Goal: Transaction & Acquisition: Obtain resource

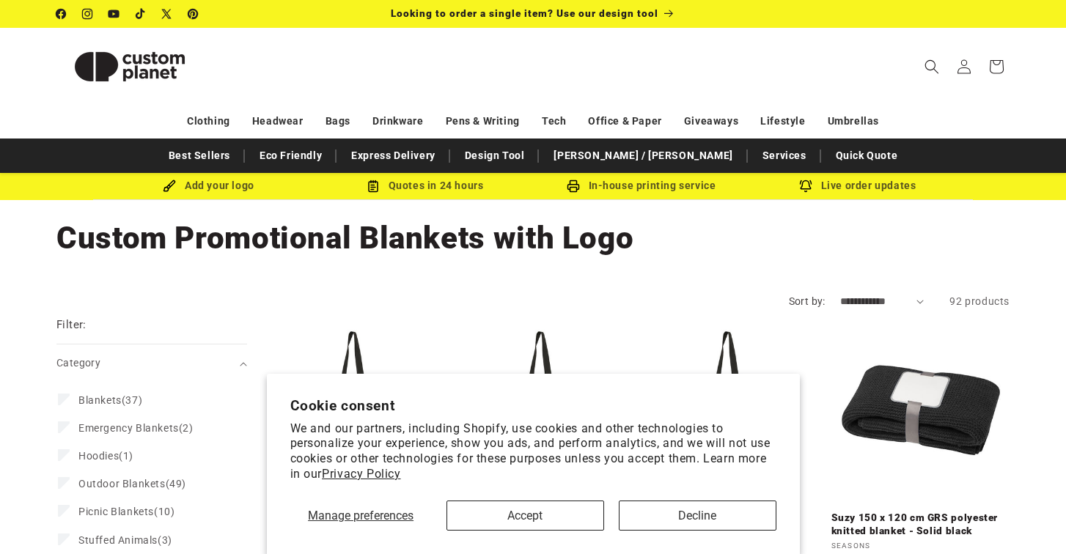
click at [559, 513] on button "Accept" at bounding box center [525, 516] width 158 height 30
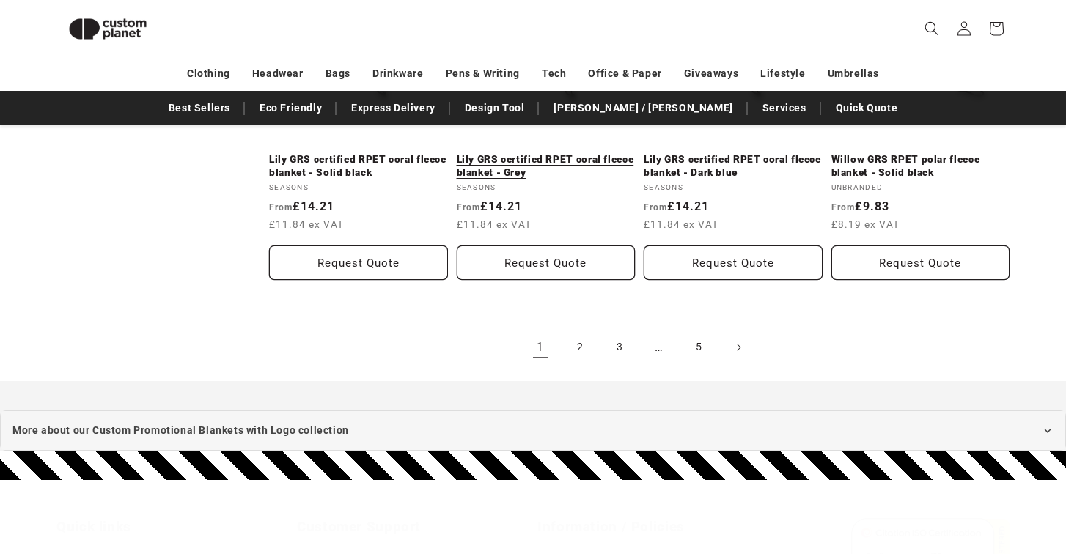
scroll to position [1721, 0]
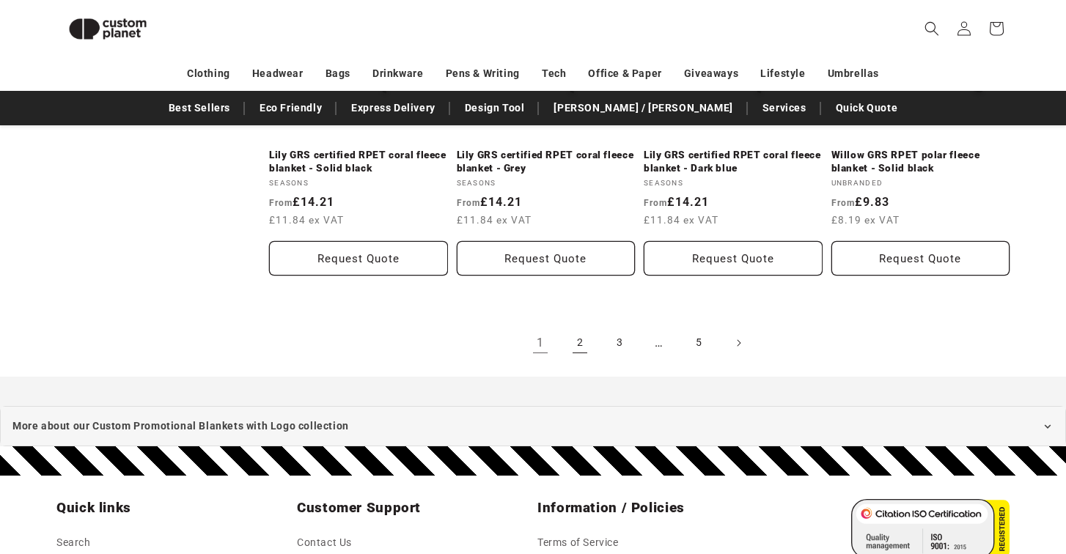
click at [581, 329] on link "2" at bounding box center [580, 343] width 32 height 32
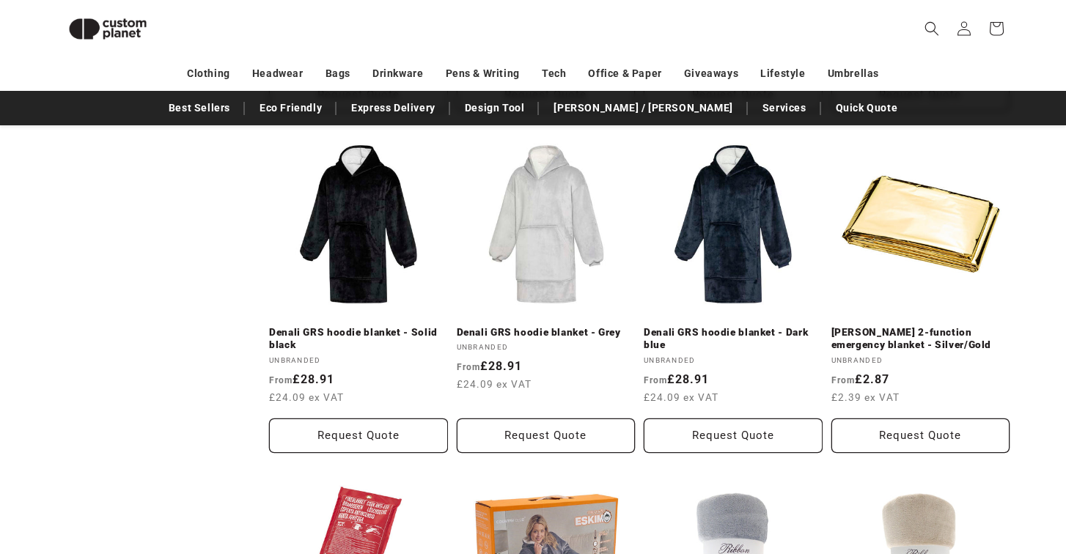
scroll to position [859, 0]
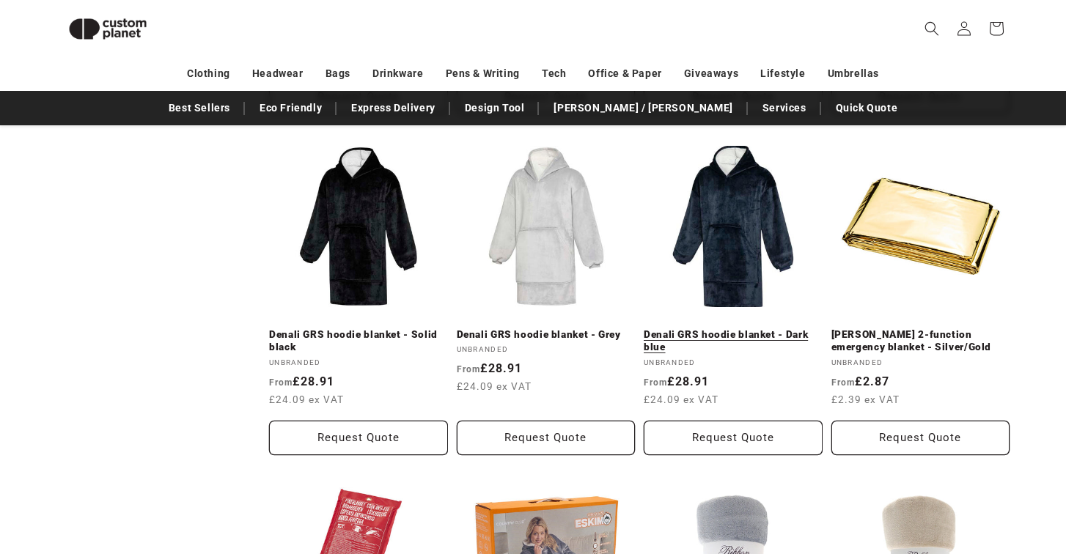
click at [732, 328] on link "Denali GRS hoodie blanket - Dark blue" at bounding box center [733, 341] width 179 height 26
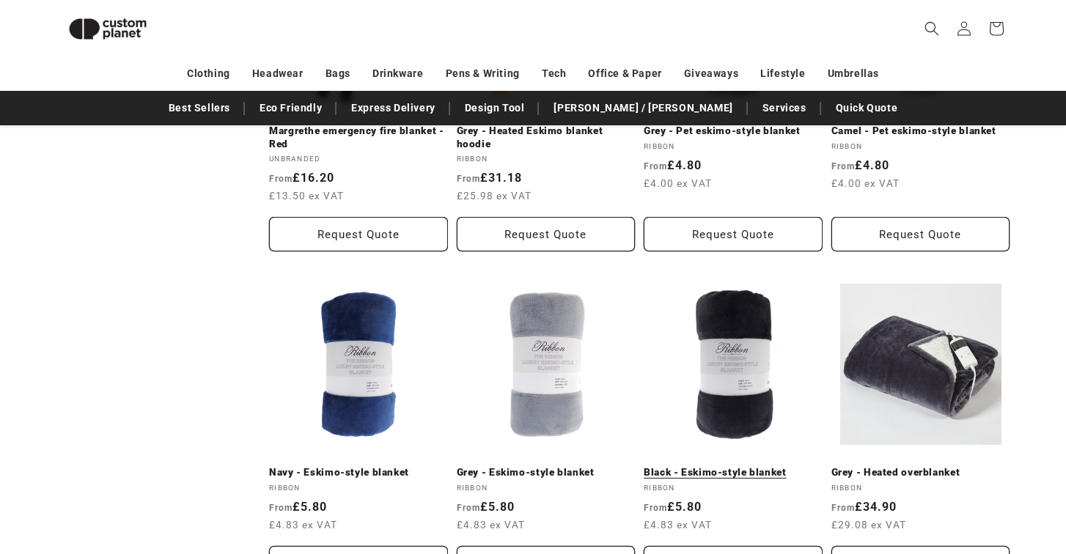
scroll to position [1415, 0]
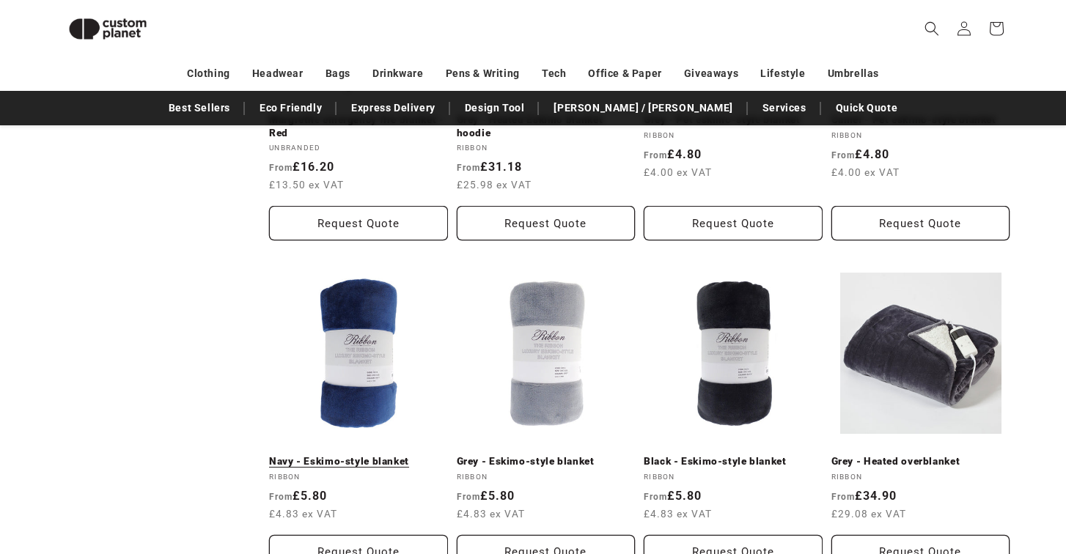
click at [364, 455] on link "Navy - Eskimo-style blanket" at bounding box center [358, 461] width 179 height 13
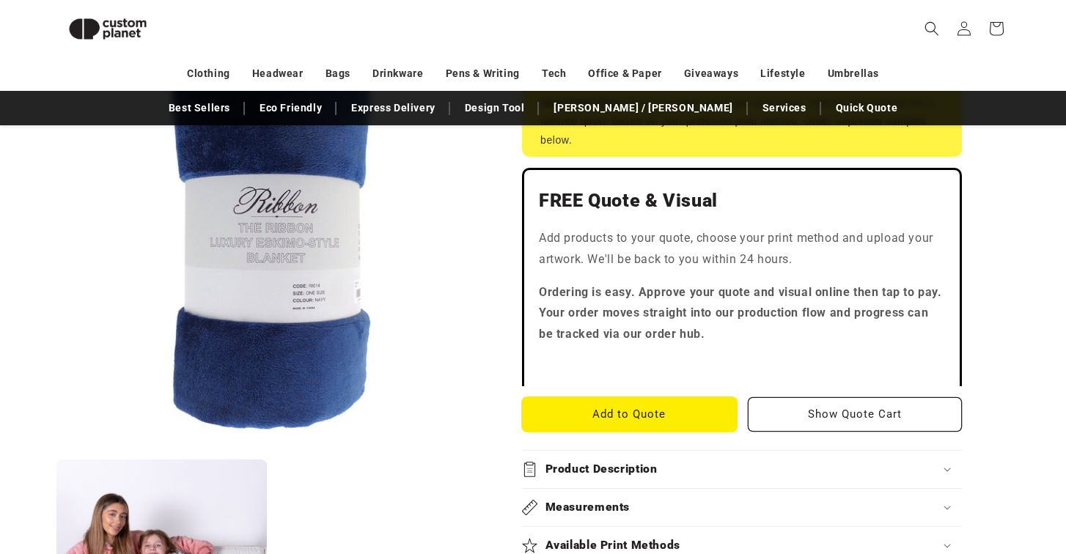
scroll to position [317, 0]
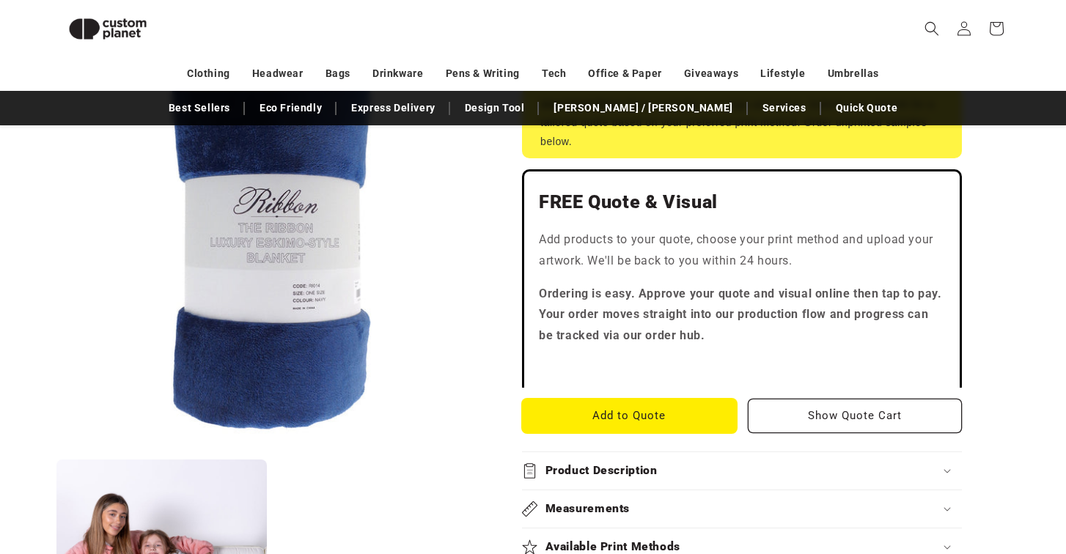
click at [658, 411] on button "Add to Quote" at bounding box center [629, 416] width 215 height 34
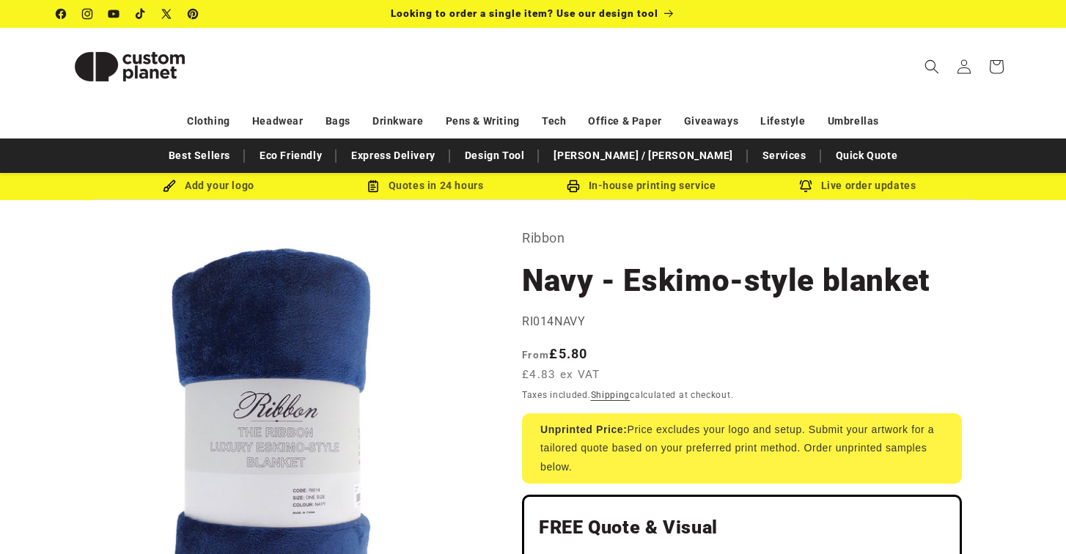
scroll to position [0, 0]
